Goal: Task Accomplishment & Management: Manage account settings

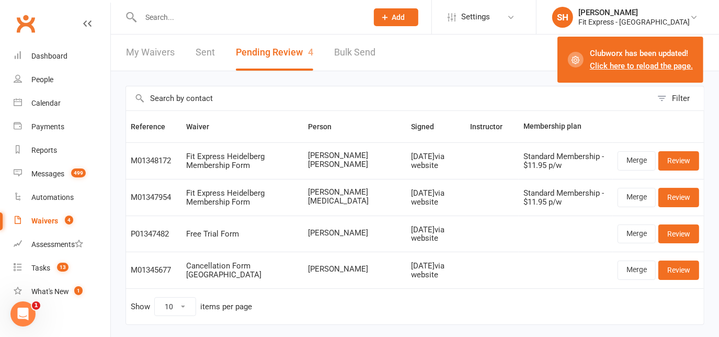
click at [582, 118] on th "Membership plan" at bounding box center [566, 126] width 94 height 31
click at [692, 162] on link "Review" at bounding box center [678, 160] width 41 height 19
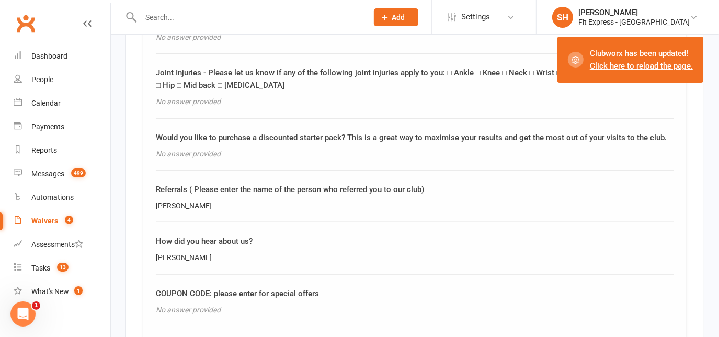
scroll to position [844, 0]
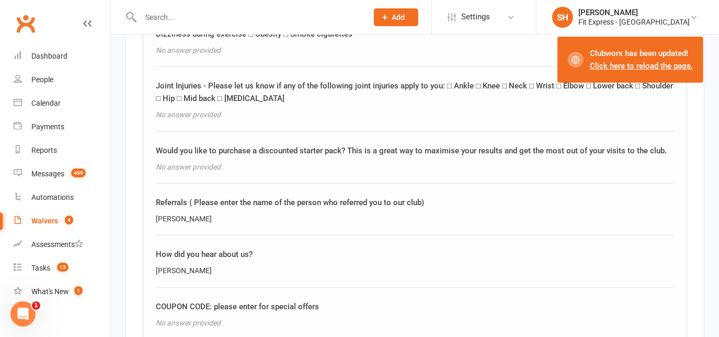
click at [224, 19] on input "text" at bounding box center [249, 17] width 223 height 15
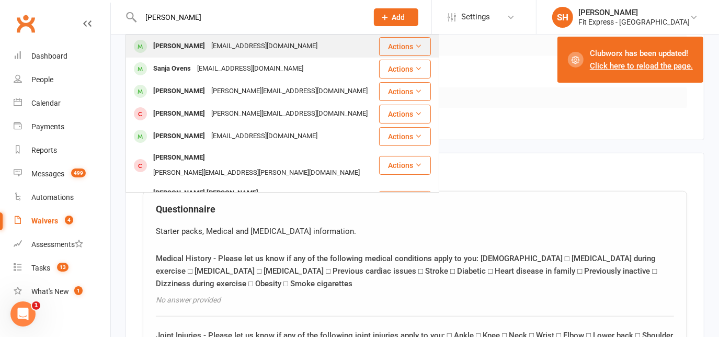
scroll to position [591, 0]
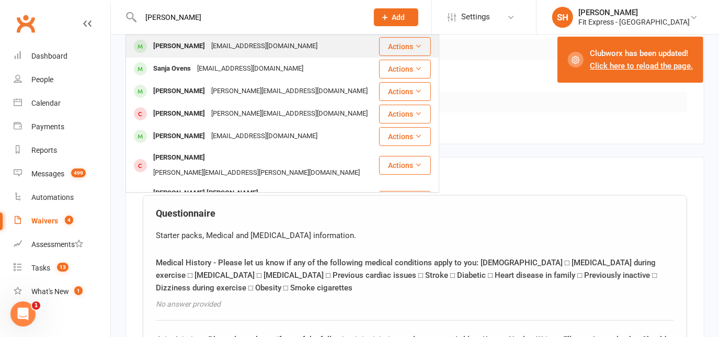
type input "[PERSON_NAME]"
click at [210, 53] on div "[EMAIL_ADDRESS][DOMAIN_NAME]" at bounding box center [264, 46] width 112 height 15
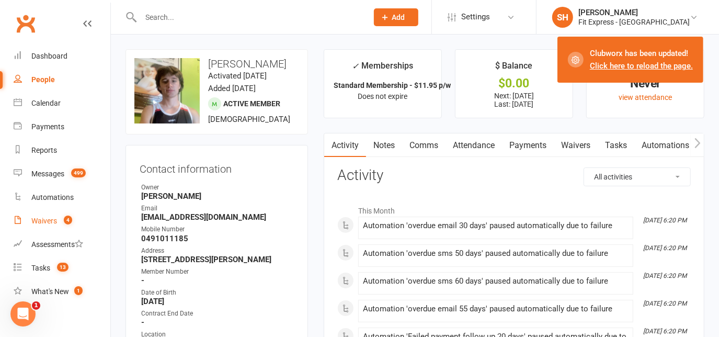
click at [60, 221] on count-badge "4" at bounding box center [66, 220] width 14 height 8
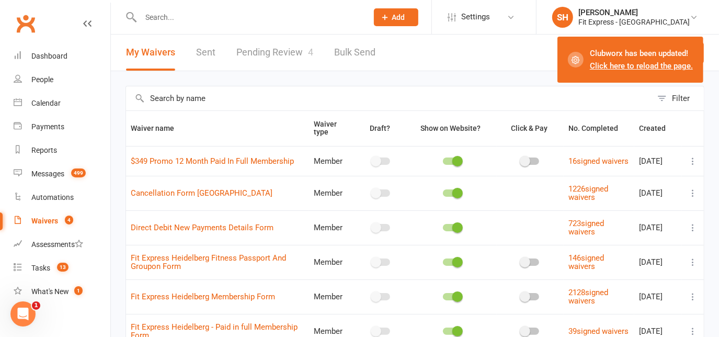
click at [302, 47] on link "Pending Review 4" at bounding box center [274, 53] width 77 height 36
